Goal: Task Accomplishment & Management: Manage account settings

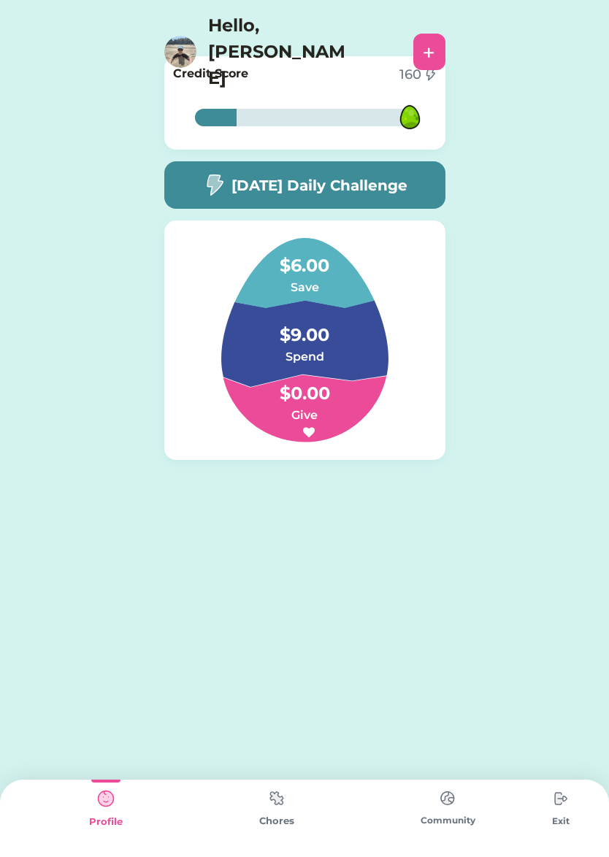
click at [278, 797] on img at bounding box center [276, 798] width 29 height 28
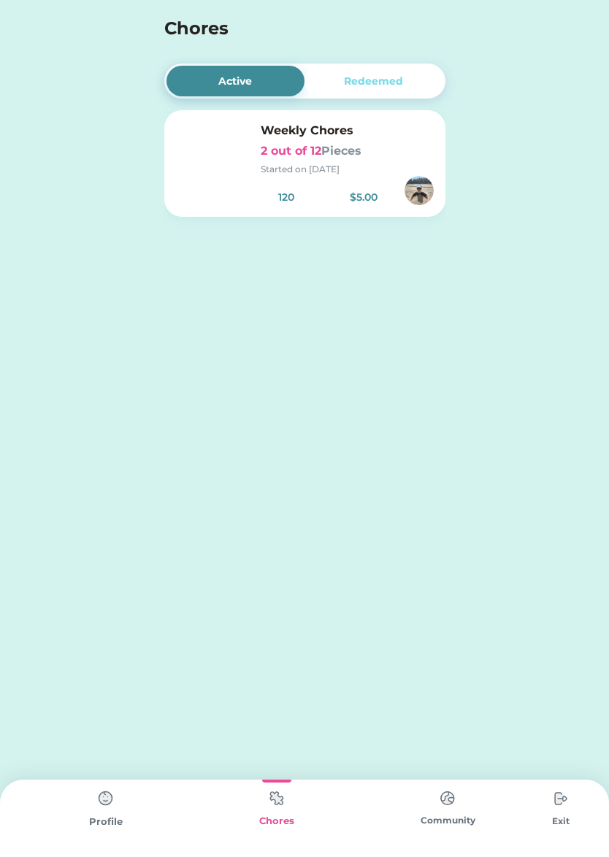
drag, startPoint x: 323, startPoint y: 173, endPoint x: 323, endPoint y: 203, distance: 29.9
click at [323, 173] on div "Started on [DATE]" at bounding box center [347, 169] width 173 height 13
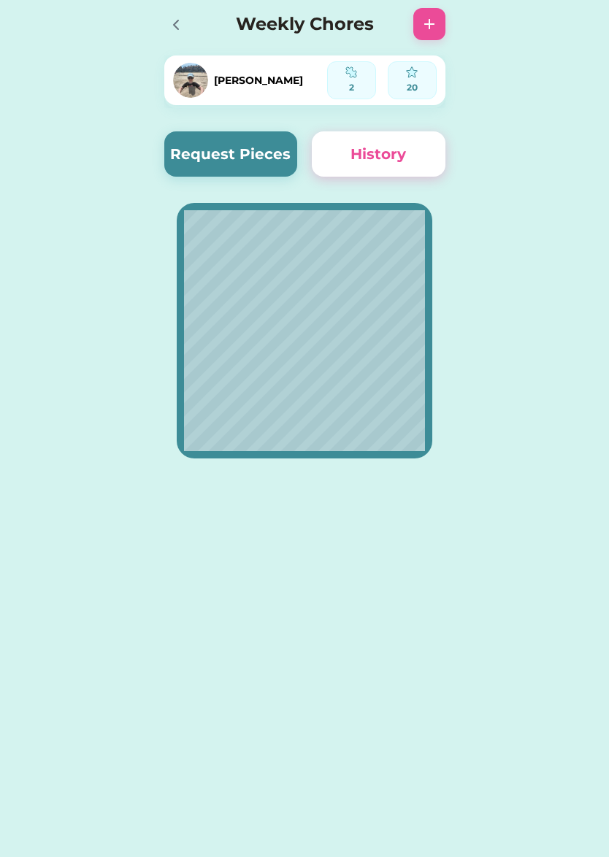
click at [257, 147] on button "Request Pieces" at bounding box center [231, 153] width 134 height 45
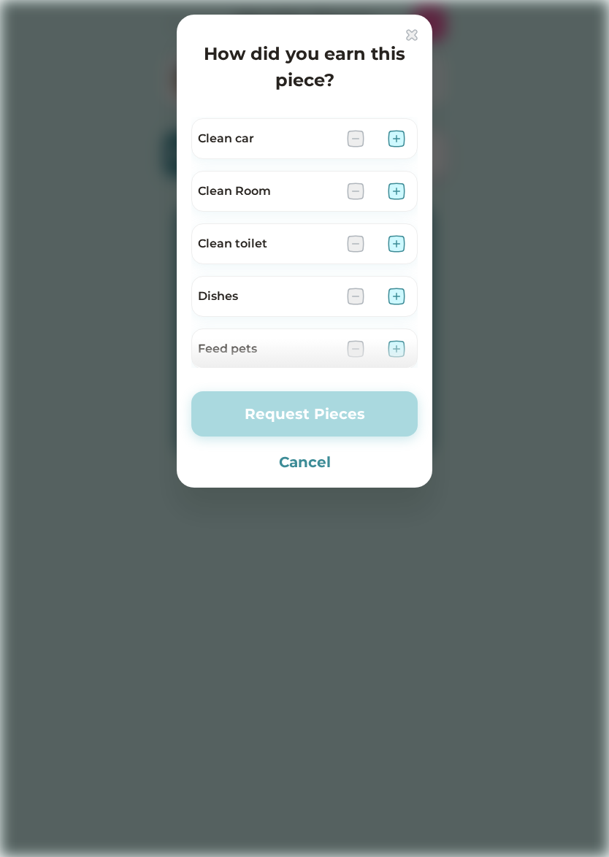
scroll to position [157, 0]
click at [396, 345] on div at bounding box center [304, 353] width 226 height 29
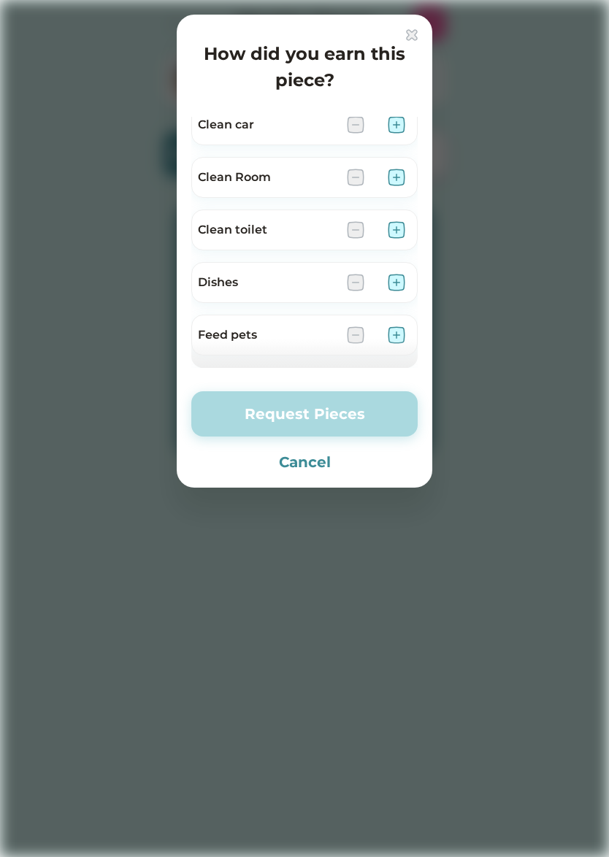
scroll to position [183, 0]
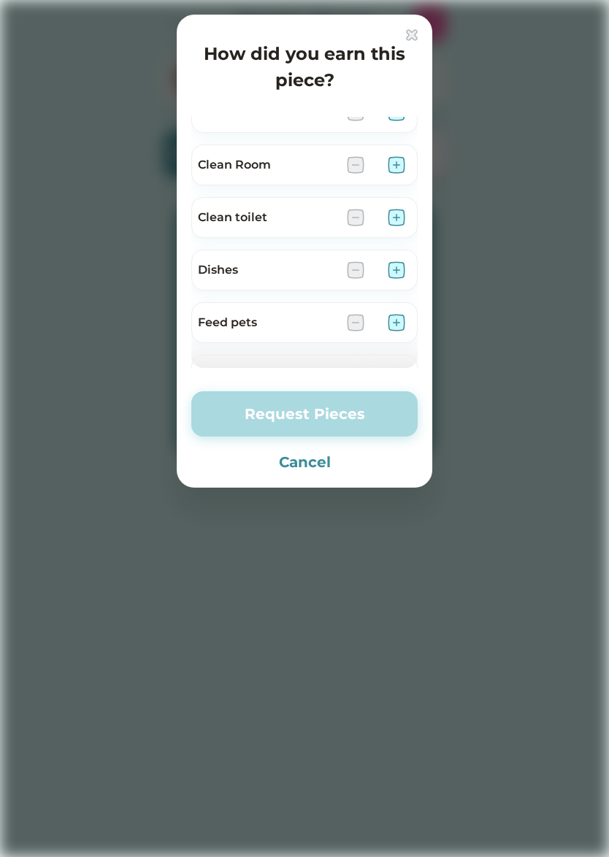
click at [396, 322] on img at bounding box center [397, 323] width 18 height 18
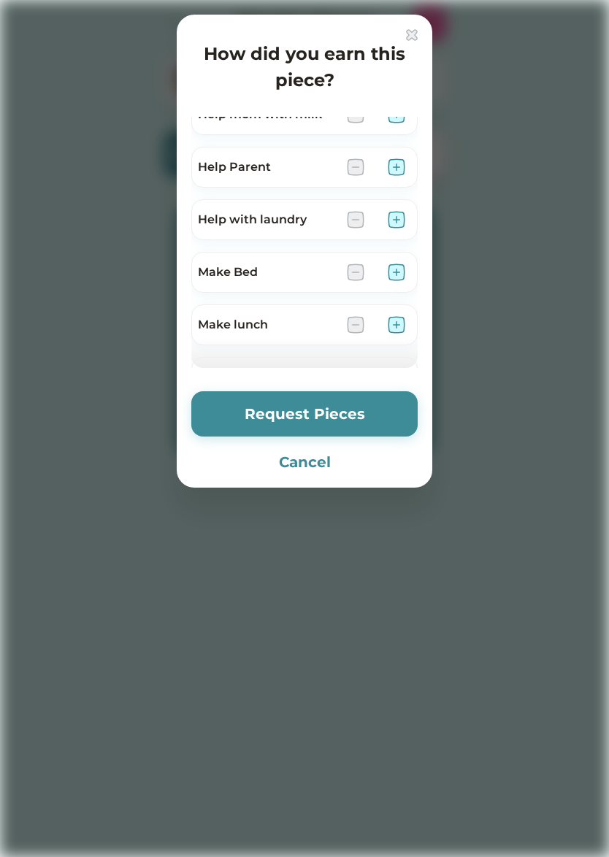
scroll to position [533, 0]
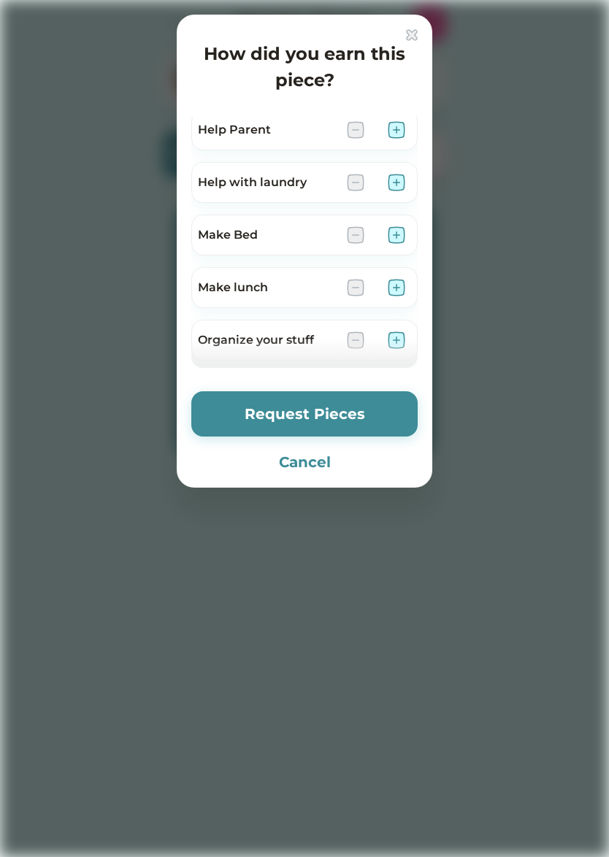
click at [393, 237] on img at bounding box center [397, 235] width 18 height 18
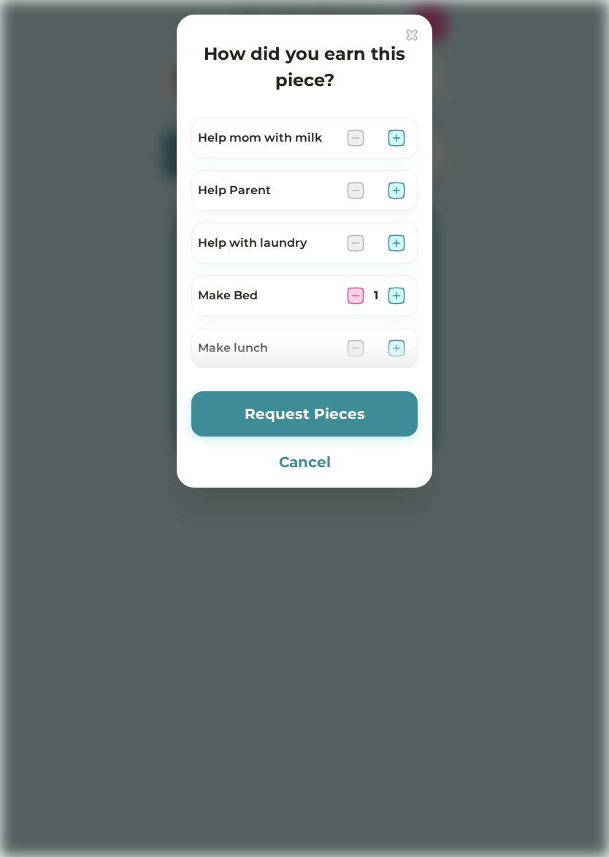
scroll to position [426, 0]
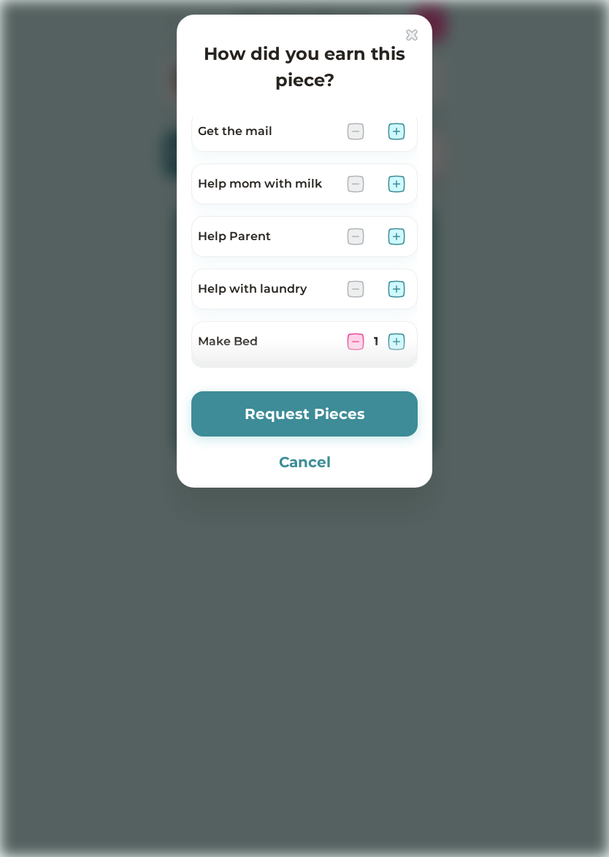
click at [359, 413] on button "Request Pieces" at bounding box center [304, 413] width 226 height 45
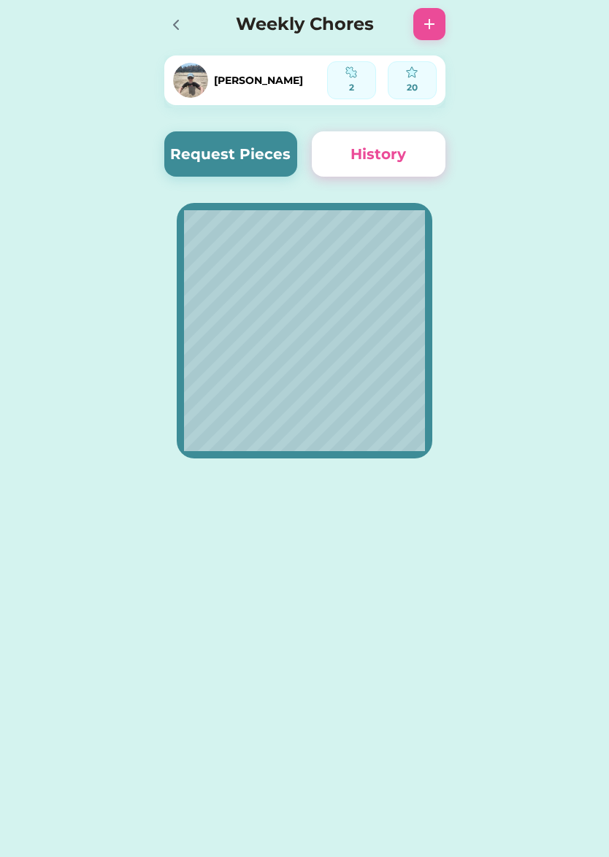
click at [184, 30] on icon at bounding box center [176, 25] width 18 height 18
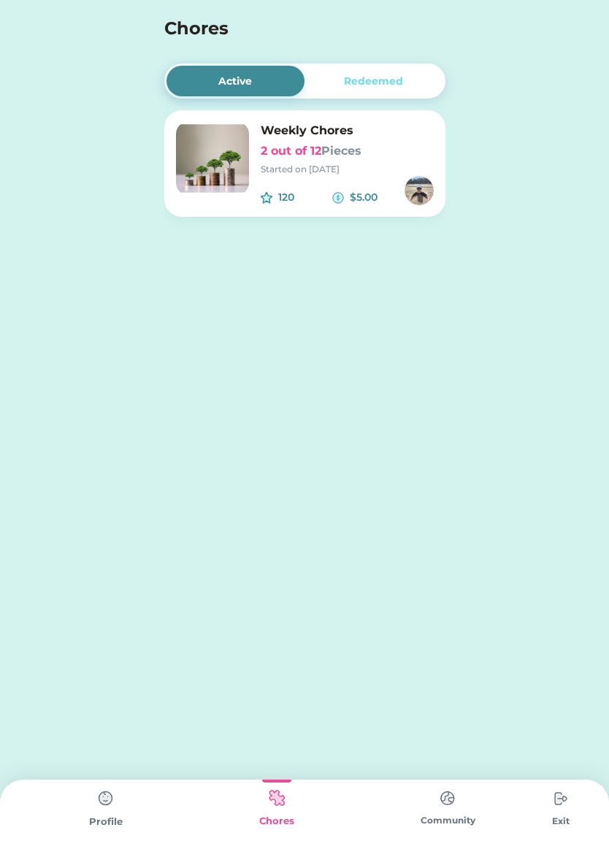
click at [560, 800] on img at bounding box center [560, 798] width 29 height 29
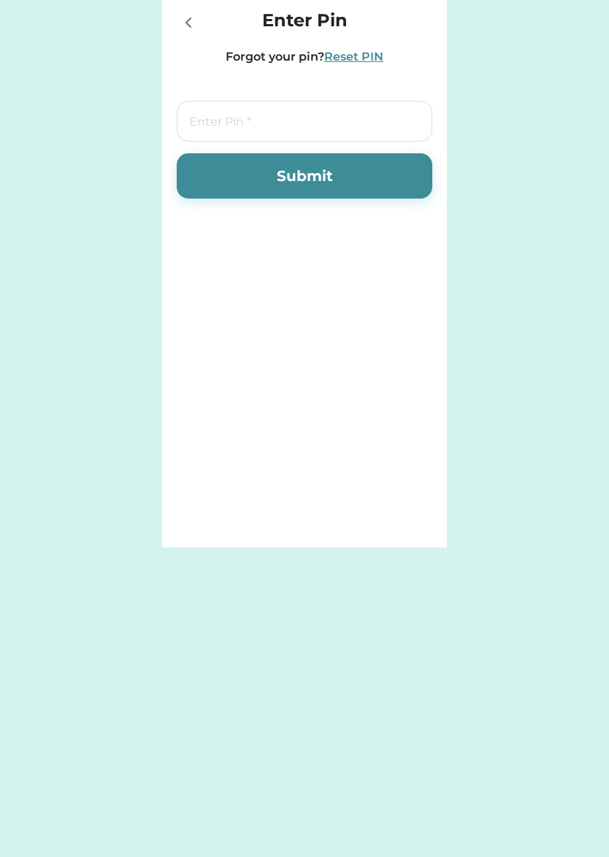
click at [399, 120] on input "tel" at bounding box center [305, 121] width 256 height 41
type input "7283"
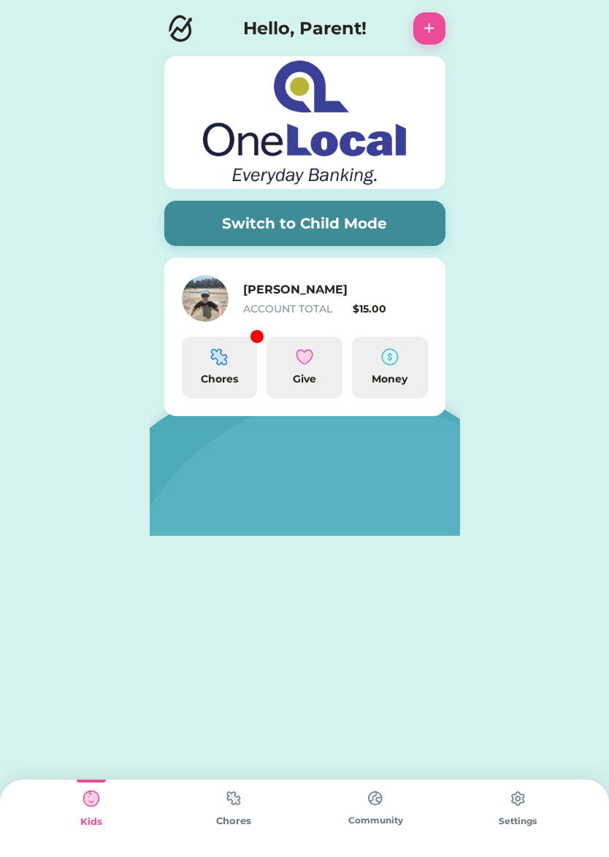
click at [219, 364] on img at bounding box center [219, 357] width 18 height 18
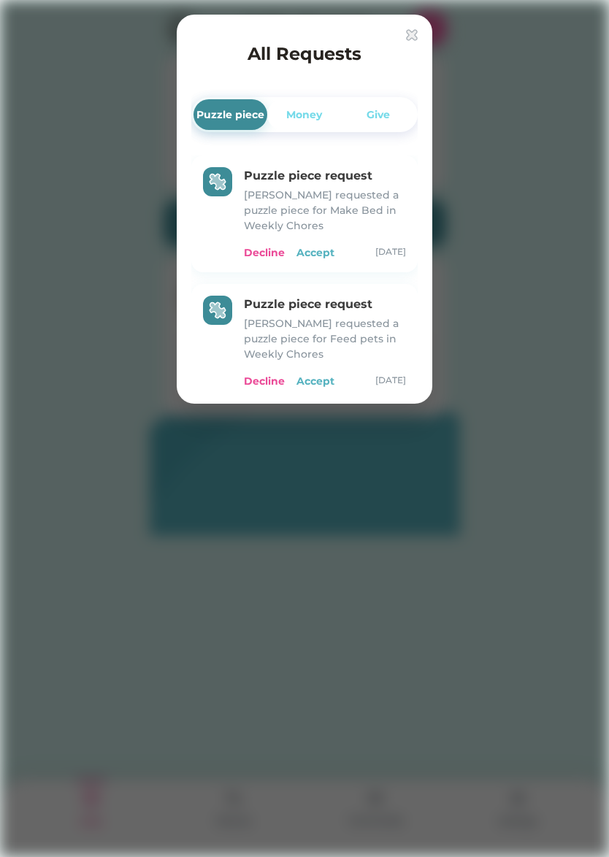
click at [318, 253] on div "Accept" at bounding box center [315, 252] width 38 height 15
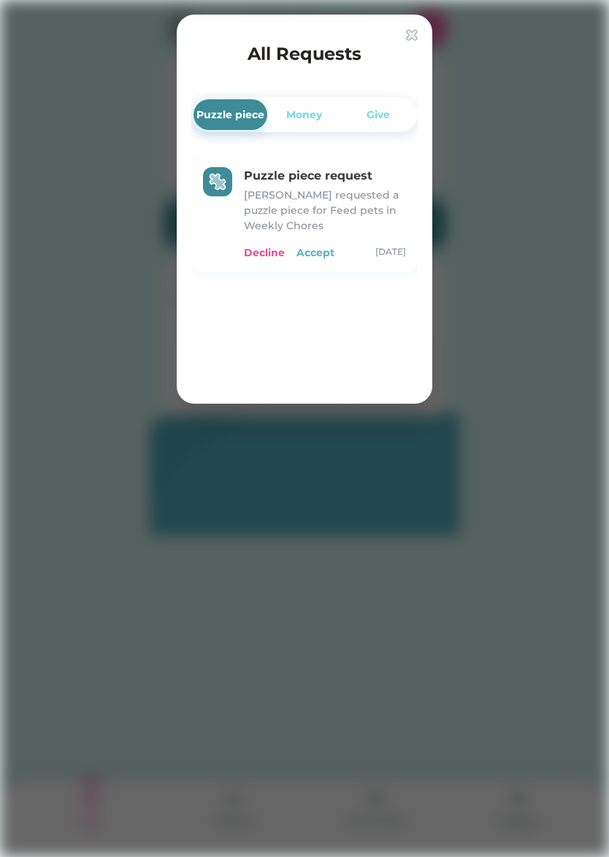
click at [318, 252] on div "Accept" at bounding box center [315, 252] width 38 height 15
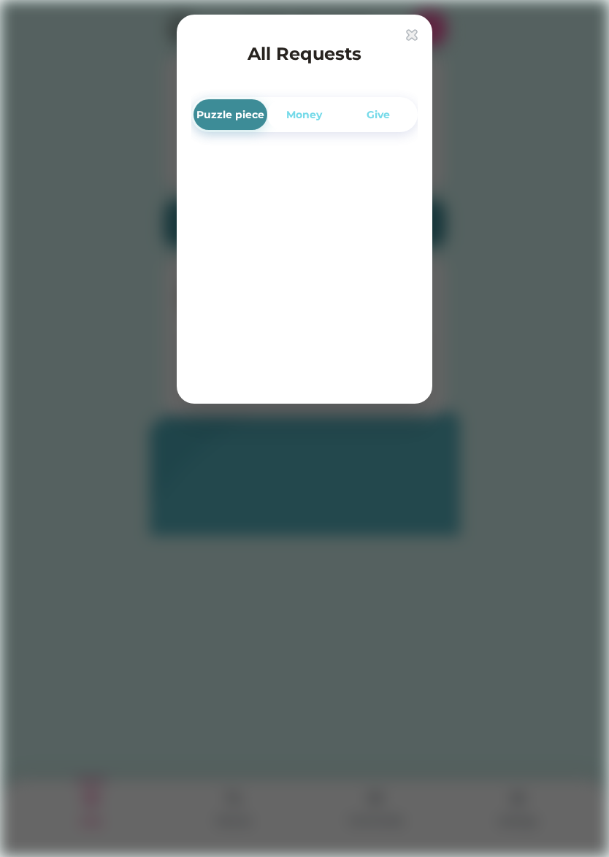
click at [411, 34] on img at bounding box center [412, 35] width 12 height 12
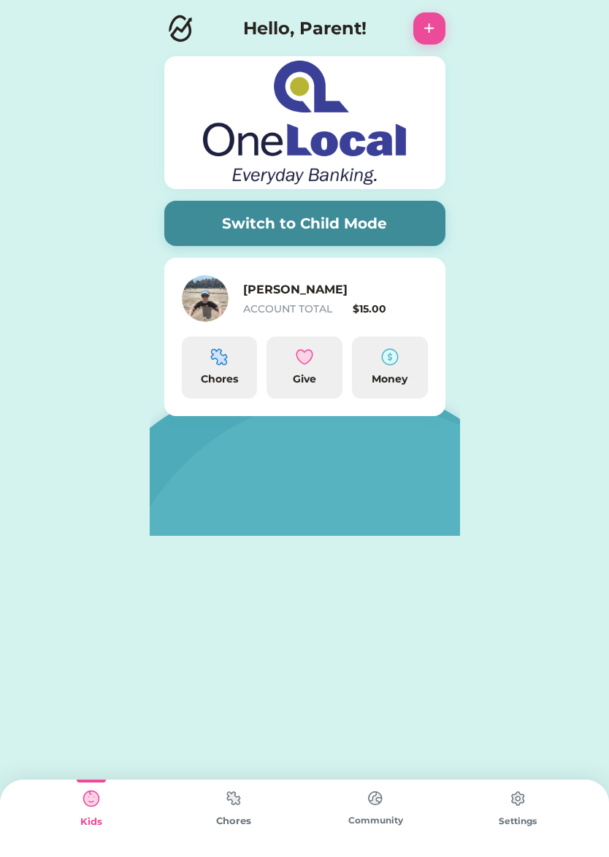
click at [407, 214] on button "Switch to Child Mode" at bounding box center [304, 223] width 281 height 45
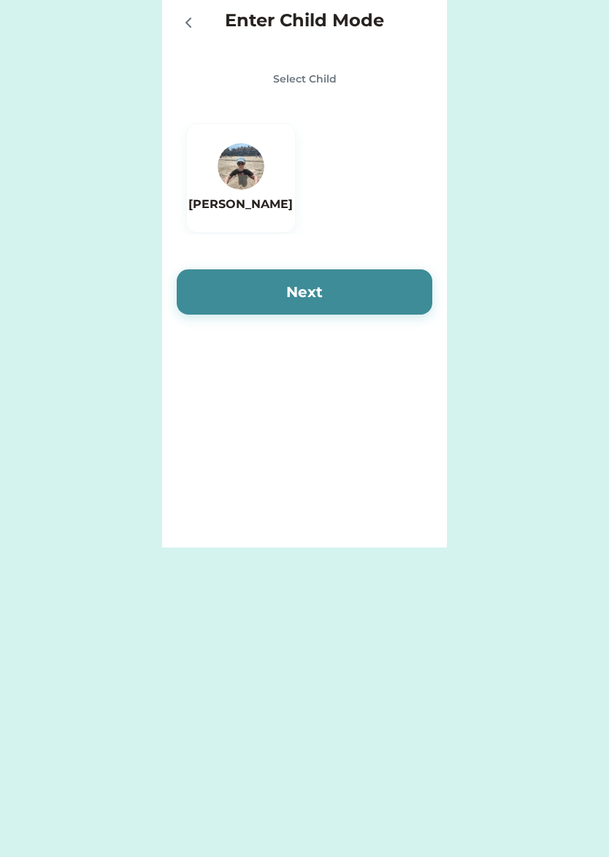
click at [281, 204] on div "[PERSON_NAME]" at bounding box center [241, 178] width 110 height 110
click at [276, 290] on button "Next" at bounding box center [305, 291] width 256 height 45
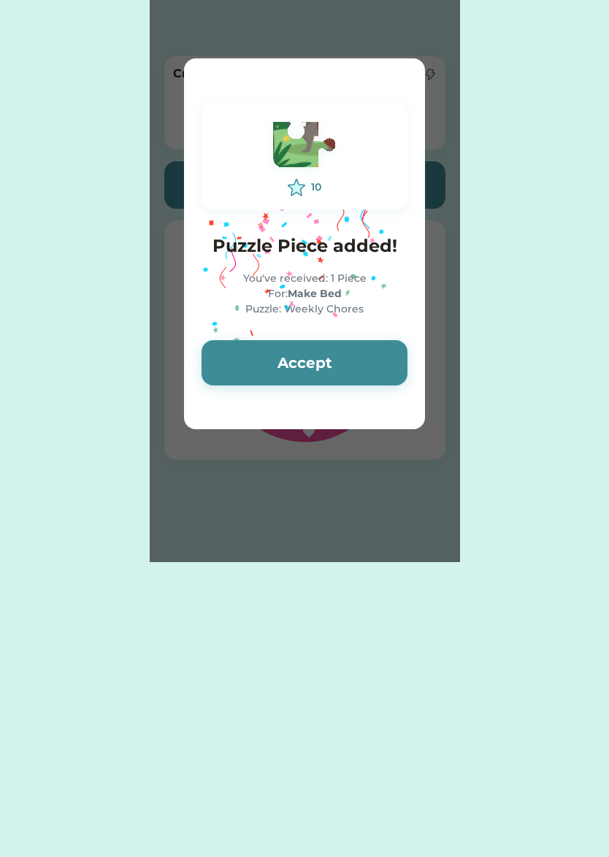
click at [307, 362] on button "Accept" at bounding box center [305, 362] width 206 height 45
click at [310, 357] on button "Accept" at bounding box center [305, 362] width 206 height 45
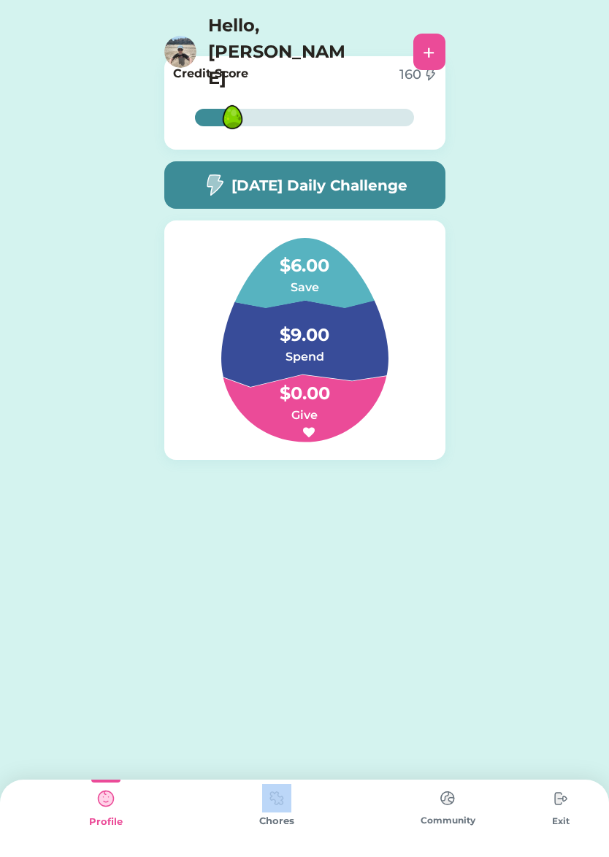
click at [286, 801] on img at bounding box center [276, 798] width 29 height 28
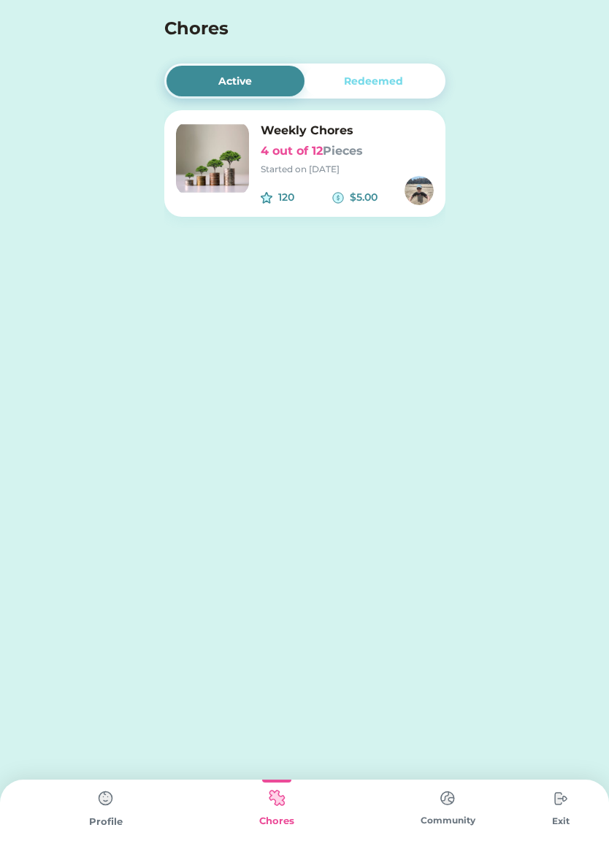
click at [321, 185] on div "120 $5.00" at bounding box center [347, 190] width 173 height 29
